Goal: Go to known website: Access a specific website the user already knows

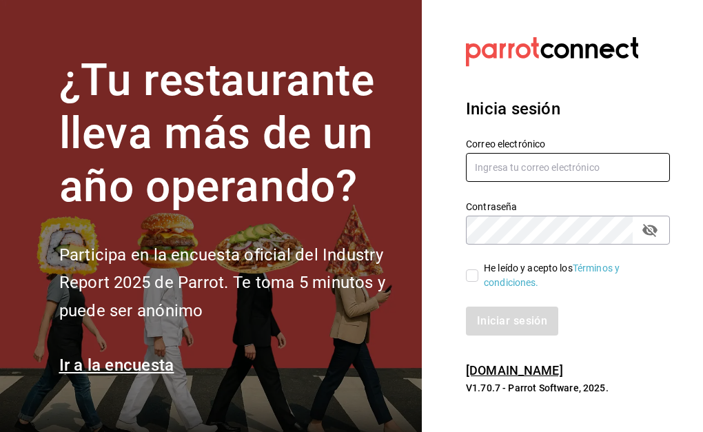
type input "[EMAIL_ADDRESS][DOMAIN_NAME]"
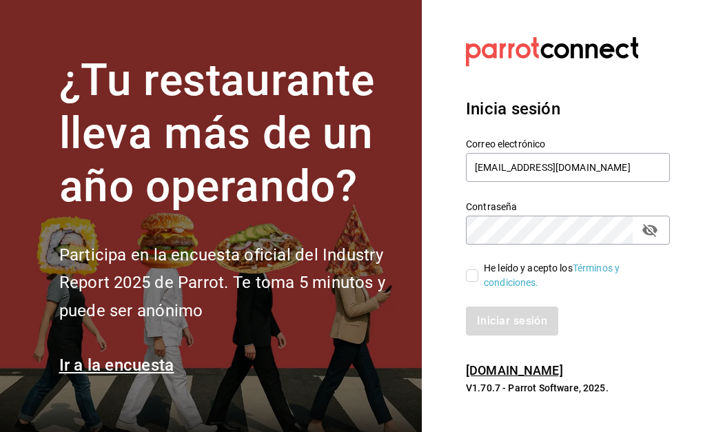
click at [471, 274] on input "He leído y acepto los Términos y condiciones." at bounding box center [472, 275] width 12 height 12
checkbox input "true"
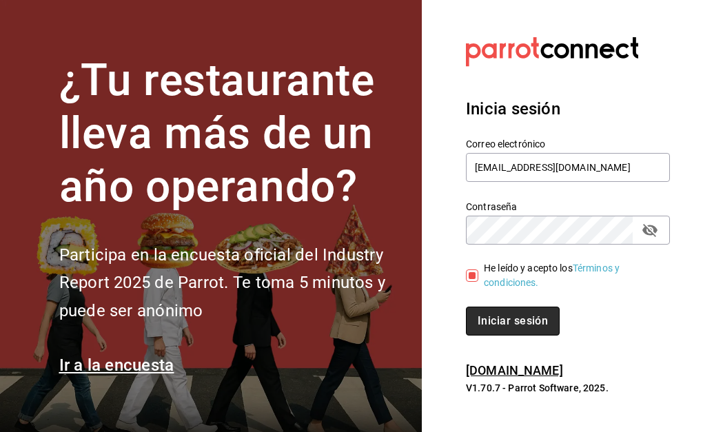
click at [496, 314] on button "Iniciar sesión" at bounding box center [513, 321] width 94 height 29
